Goal: Book appointment/travel/reservation

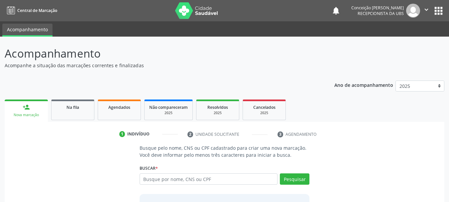
scroll to position [33, 0]
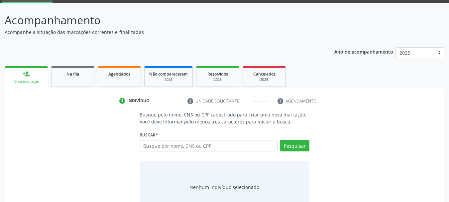
click at [221, 142] on input "text" at bounding box center [209, 145] width 138 height 11
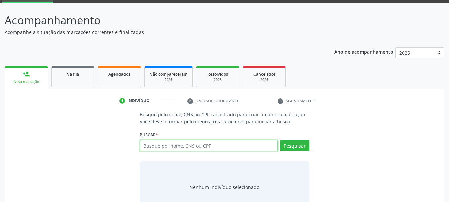
click at [186, 147] on input "text" at bounding box center [209, 145] width 138 height 11
type input "06207079507"
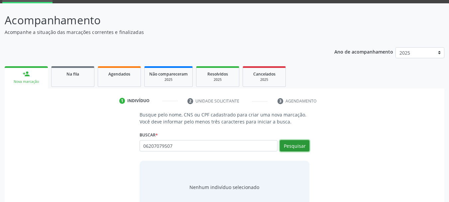
click at [304, 144] on button "Pesquisar" at bounding box center [295, 145] width 30 height 11
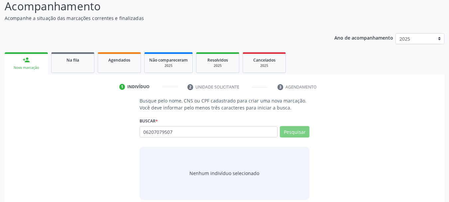
scroll to position [54, 0]
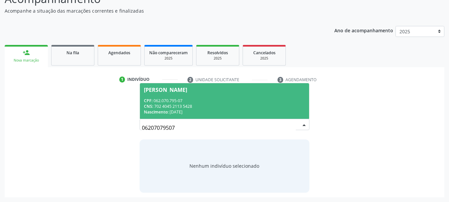
click at [192, 102] on div "CPF: 062.070.795-07" at bounding box center [224, 101] width 161 height 6
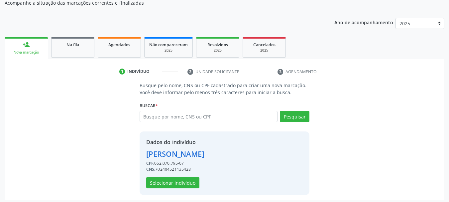
scroll to position [65, 0]
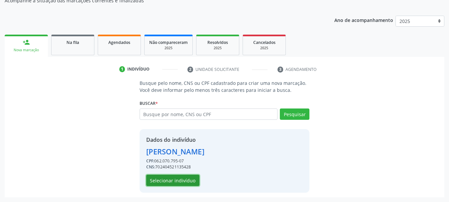
click at [169, 178] on button "Selecionar indivíduo" at bounding box center [172, 179] width 53 height 11
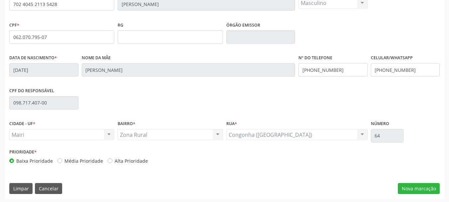
scroll to position [158, 0]
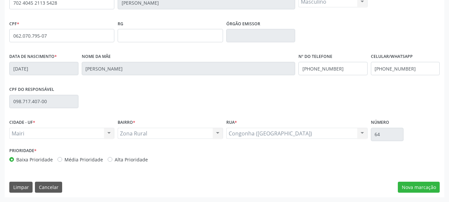
click at [136, 159] on label "Alta Prioridade" at bounding box center [131, 159] width 33 height 7
click at [112, 159] on input "Alta Prioridade" at bounding box center [110, 159] width 5 height 6
radio input "true"
click at [414, 187] on button "Nova marcação" at bounding box center [419, 186] width 42 height 11
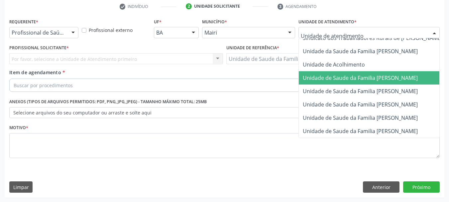
scroll to position [504, 0]
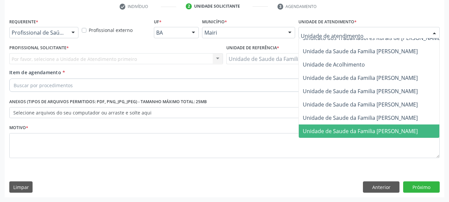
click at [339, 127] on span "Unidade de Saude da Familia [PERSON_NAME]" at bounding box center [360, 130] width 115 height 7
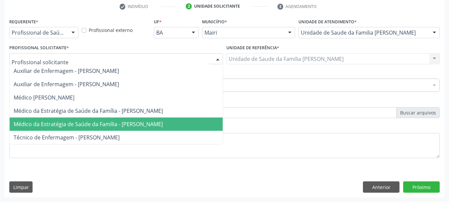
click at [50, 121] on span "Médico da Estratégia de Saúde da Família - [PERSON_NAME]" at bounding box center [88, 123] width 149 height 7
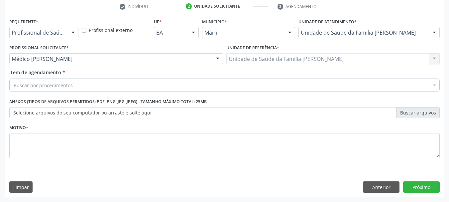
click at [46, 112] on label "Selecione arquivos do seu computador ou arraste e solte aqui" at bounding box center [224, 112] width 430 height 11
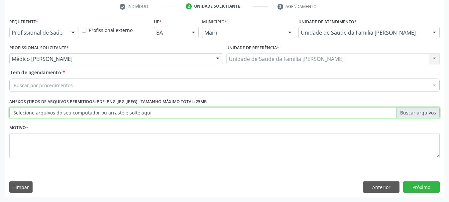
click at [46, 112] on input "Selecione arquivos do seu computador ou arraste e solte aqui" at bounding box center [224, 112] width 430 height 11
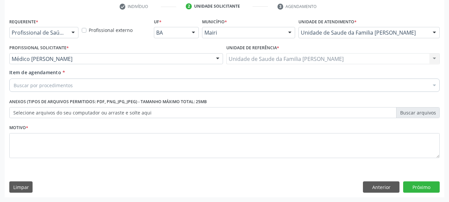
click at [113, 82] on div "Buscar por procedimentos" at bounding box center [224, 84] width 430 height 13
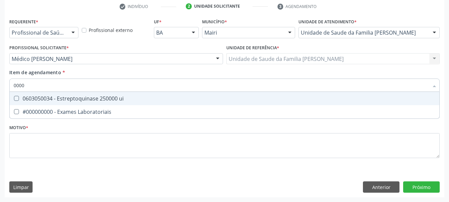
type input "00000"
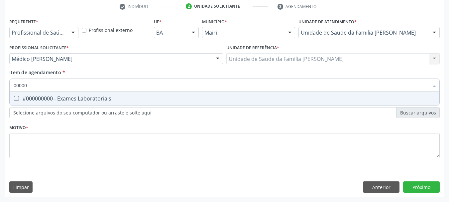
click at [87, 98] on div "#000000000 - Exames Laboratoriais" at bounding box center [225, 98] width 422 height 5
checkbox Laboratoriais "true"
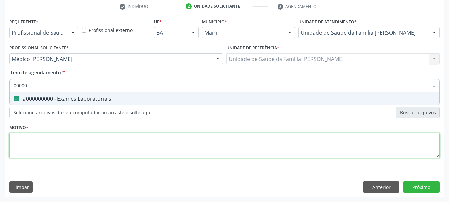
click at [22, 151] on div "Requerente * Profissional de Saúde Profissional de Saúde Paciente Nenhum result…" at bounding box center [224, 92] width 430 height 151
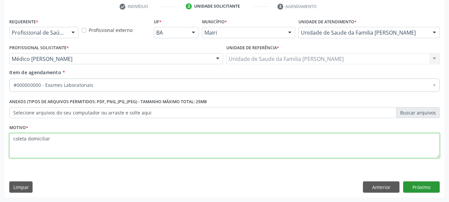
type textarea "coleta domiciliar"
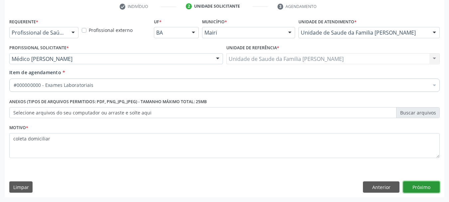
click at [414, 185] on button "Próximo" at bounding box center [421, 186] width 37 height 11
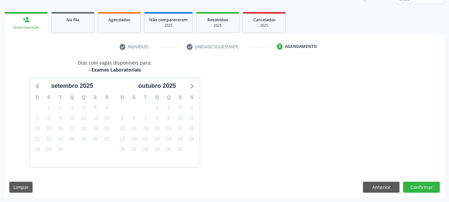
scroll to position [107, 0]
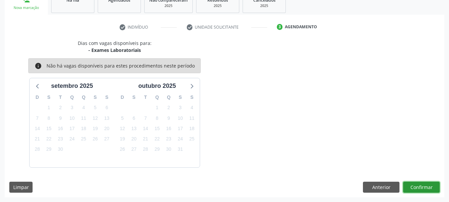
click at [414, 185] on button "Confirmar" at bounding box center [421, 186] width 37 height 11
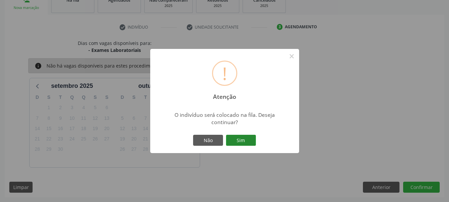
click at [243, 138] on button "Sim" at bounding box center [241, 140] width 30 height 11
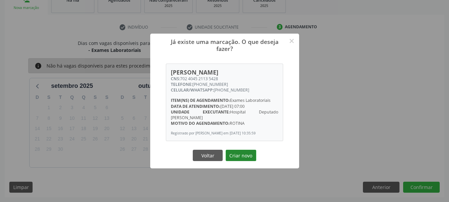
click at [251, 156] on button "Criar novo" at bounding box center [241, 155] width 31 height 11
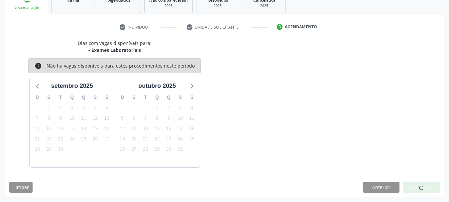
scroll to position [18, 0]
